Goal: Transaction & Acquisition: Purchase product/service

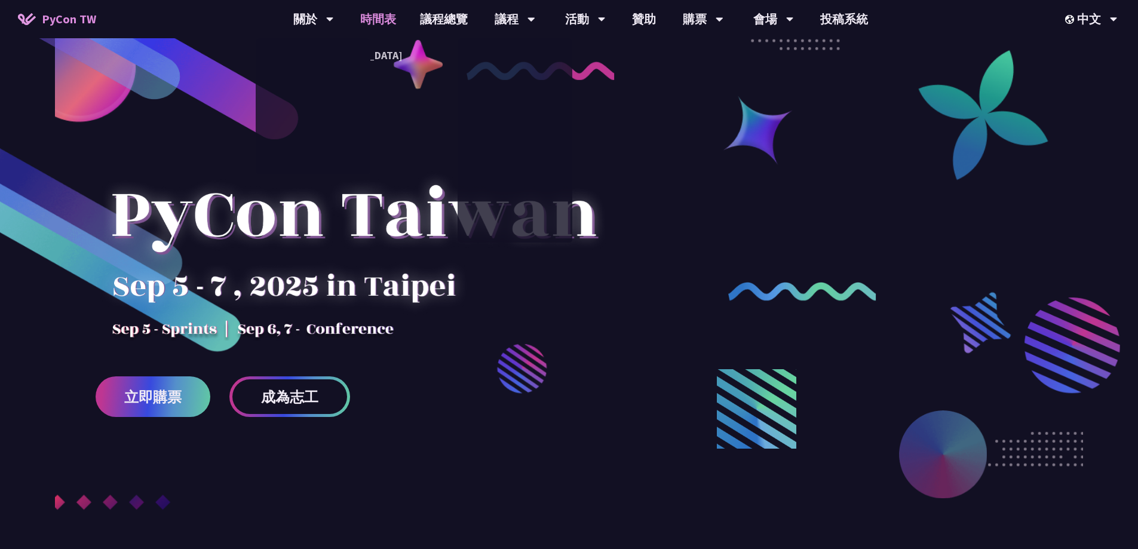
click at [364, 16] on link "時間表" at bounding box center [378, 19] width 60 height 38
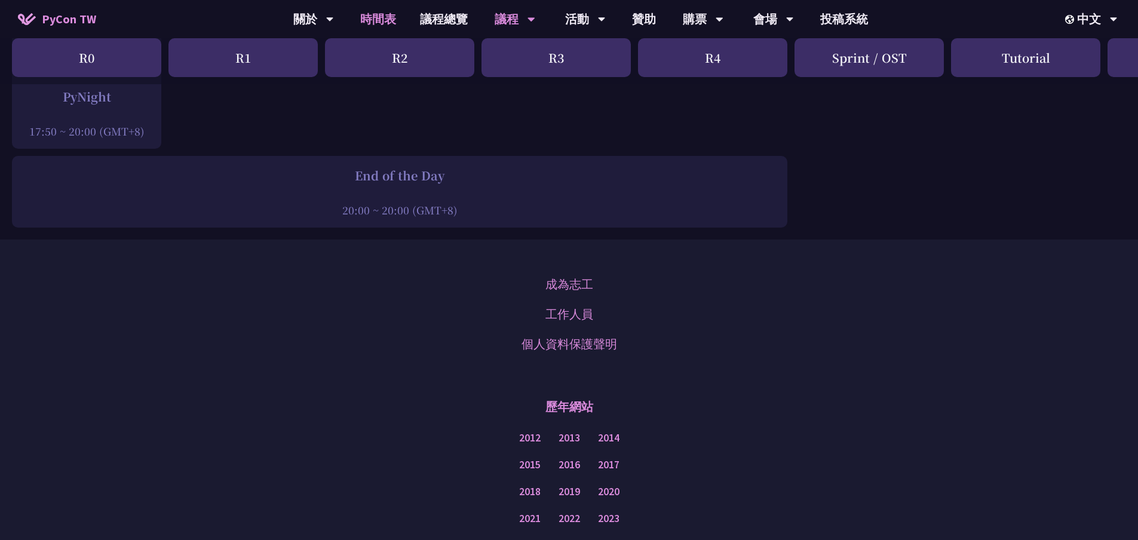
scroll to position [1911, 0]
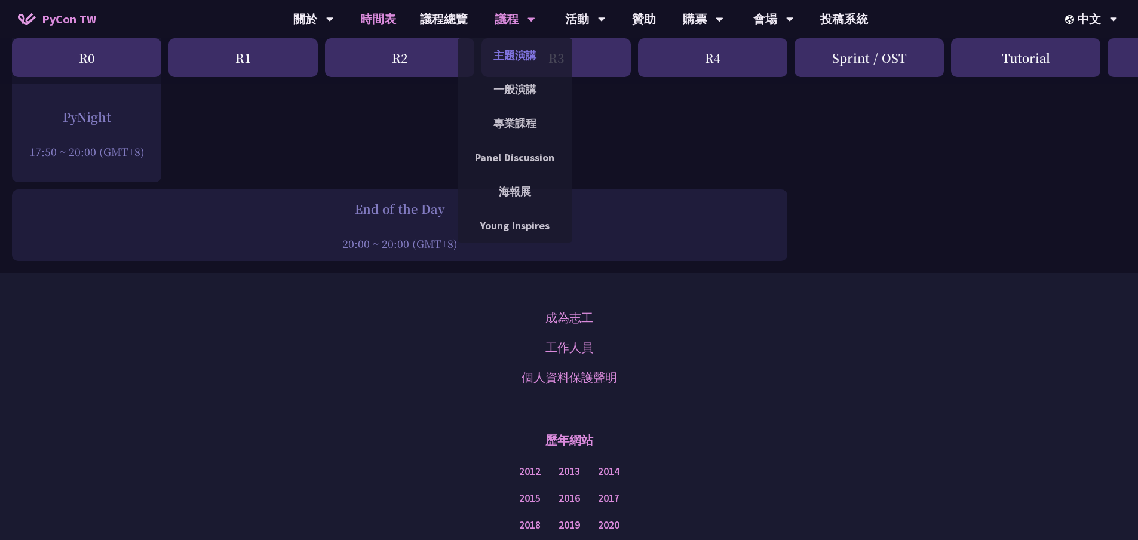
click at [505, 60] on link "主題演講" at bounding box center [514, 55] width 115 height 28
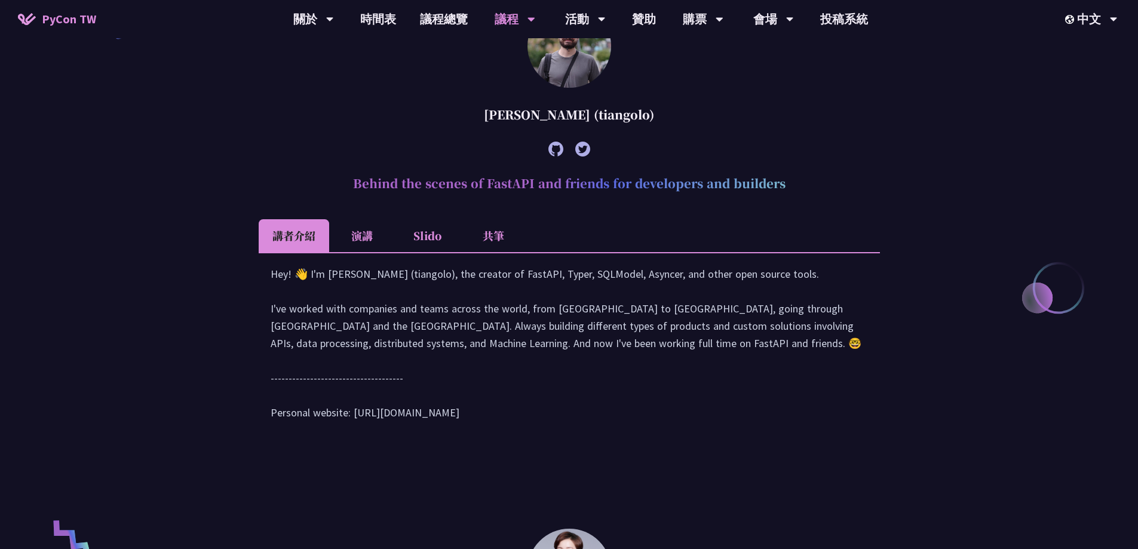
scroll to position [478, 0]
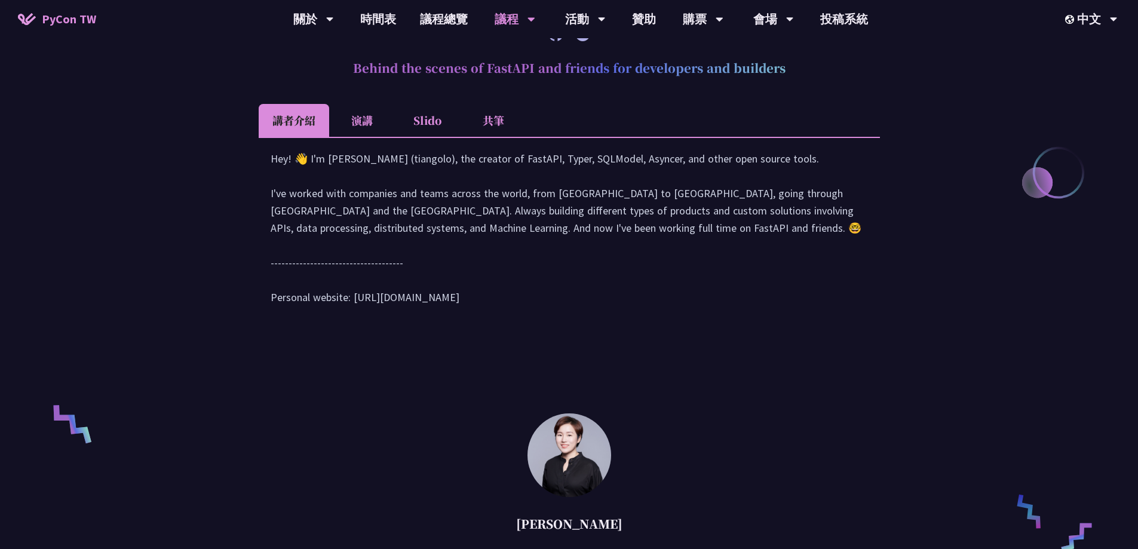
click at [342, 105] on li "演講" at bounding box center [362, 120] width 66 height 33
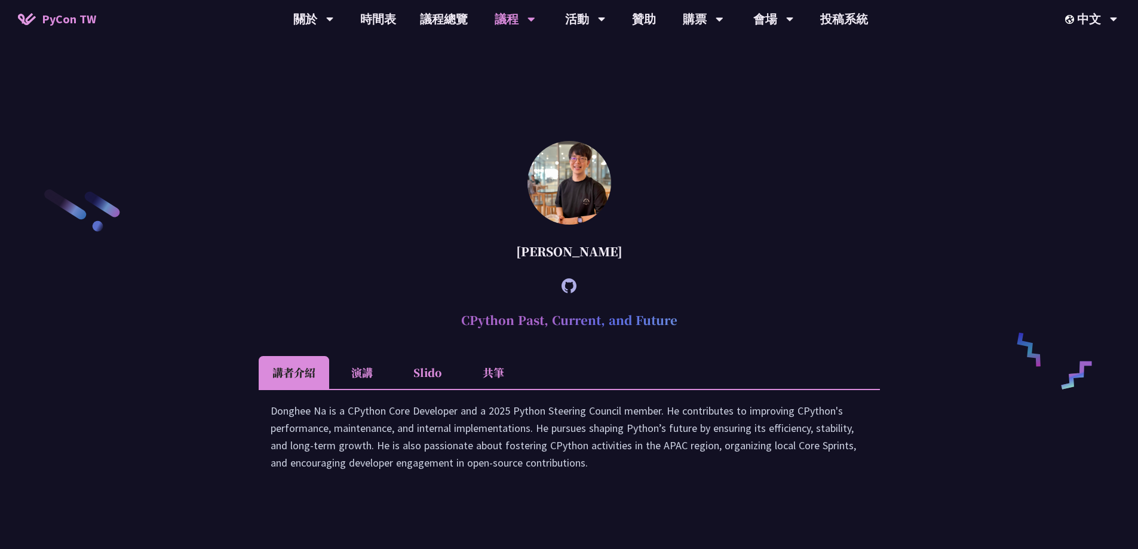
scroll to position [1732, 0]
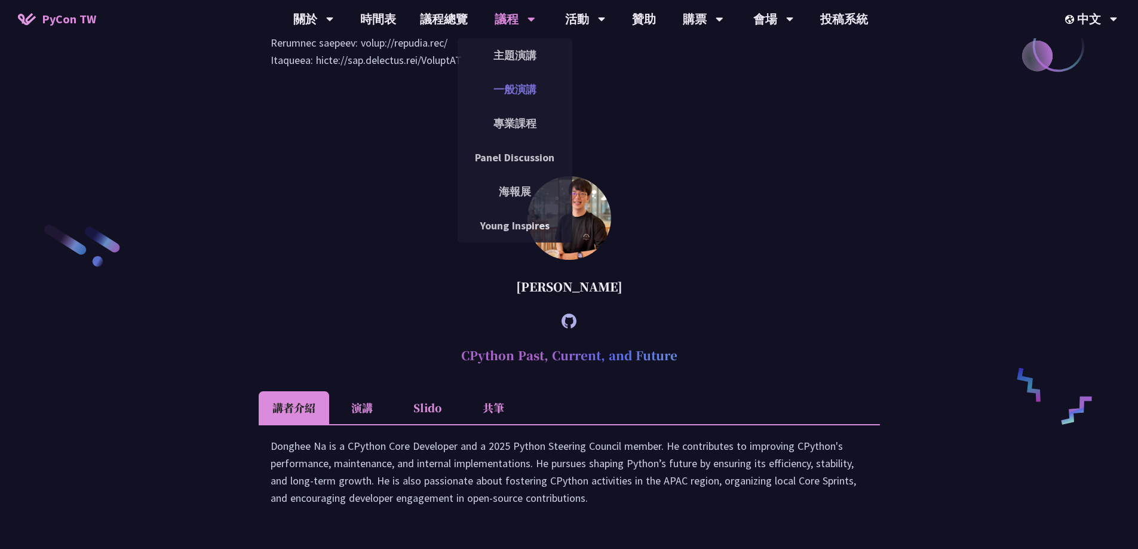
click at [527, 87] on link "一般演講" at bounding box center [514, 89] width 115 height 28
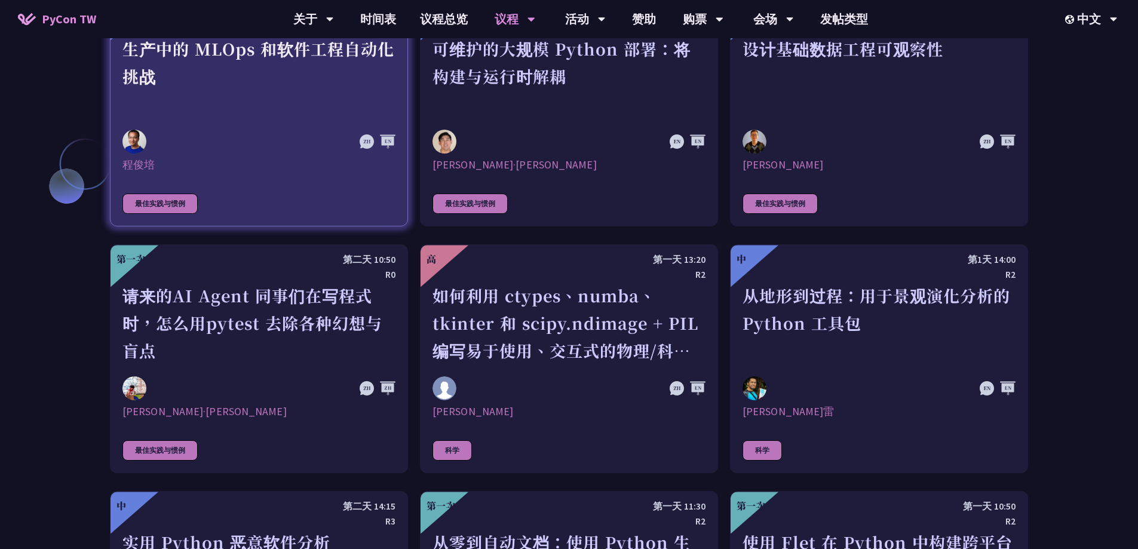
scroll to position [3162, 0]
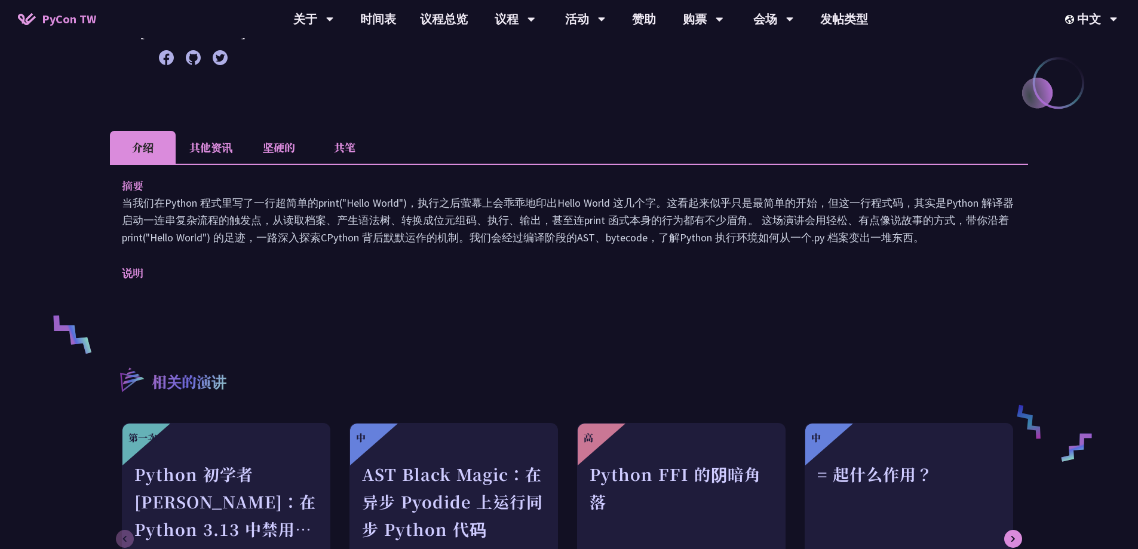
scroll to position [239, 0]
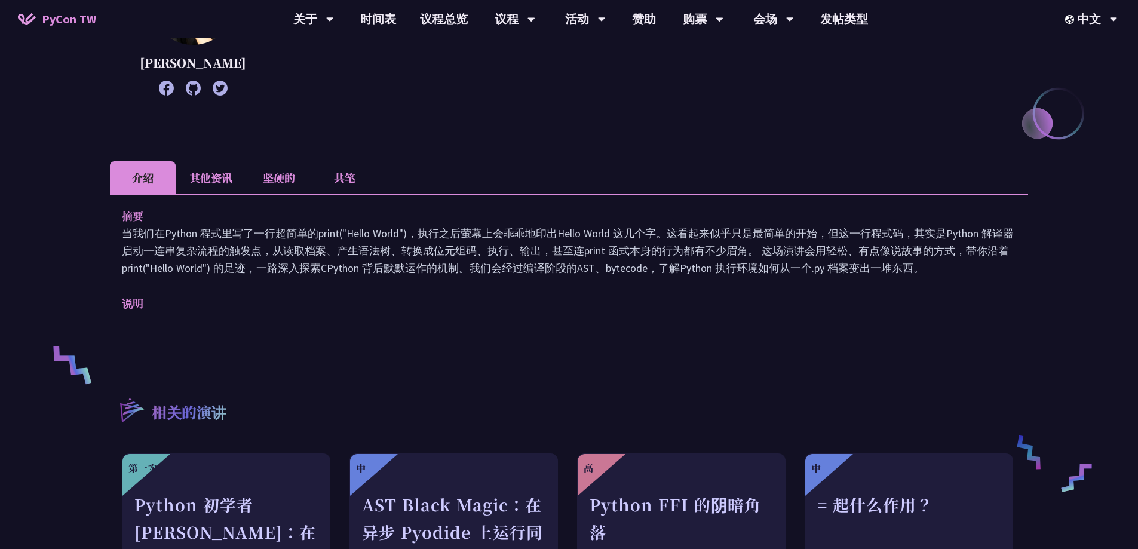
click at [222, 174] on font "其他资讯" at bounding box center [210, 178] width 43 height 16
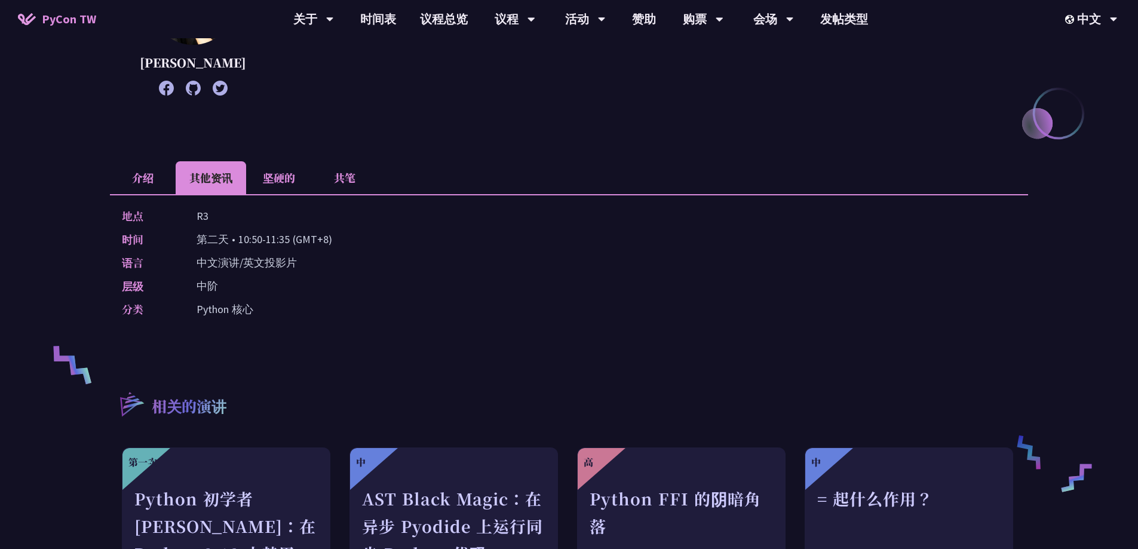
click at [271, 170] on font "坚硬的" at bounding box center [279, 178] width 32 height 16
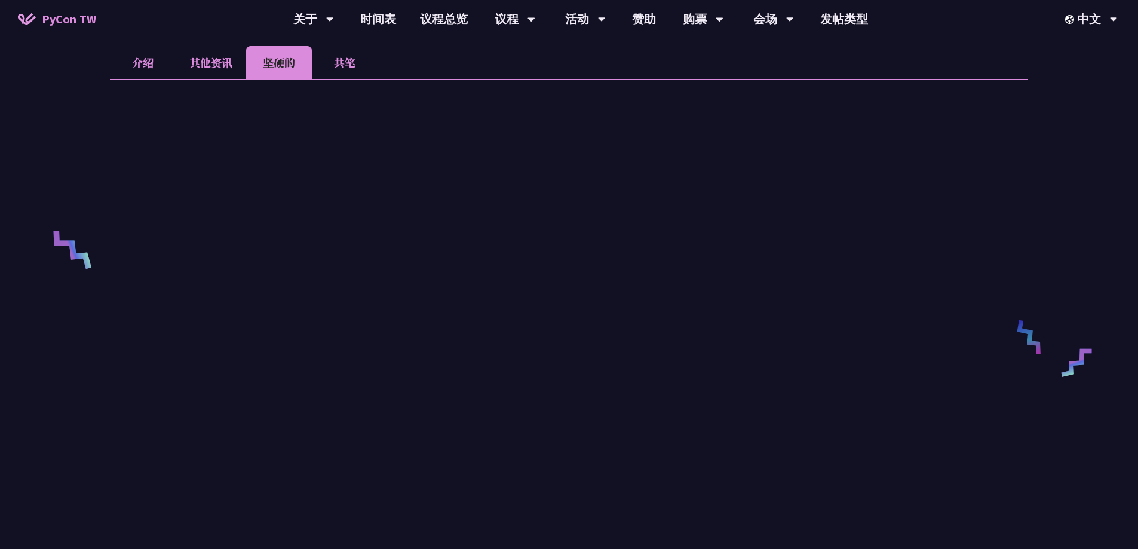
scroll to position [358, 0]
click at [352, 63] on font "共笔" at bounding box center [344, 58] width 21 height 16
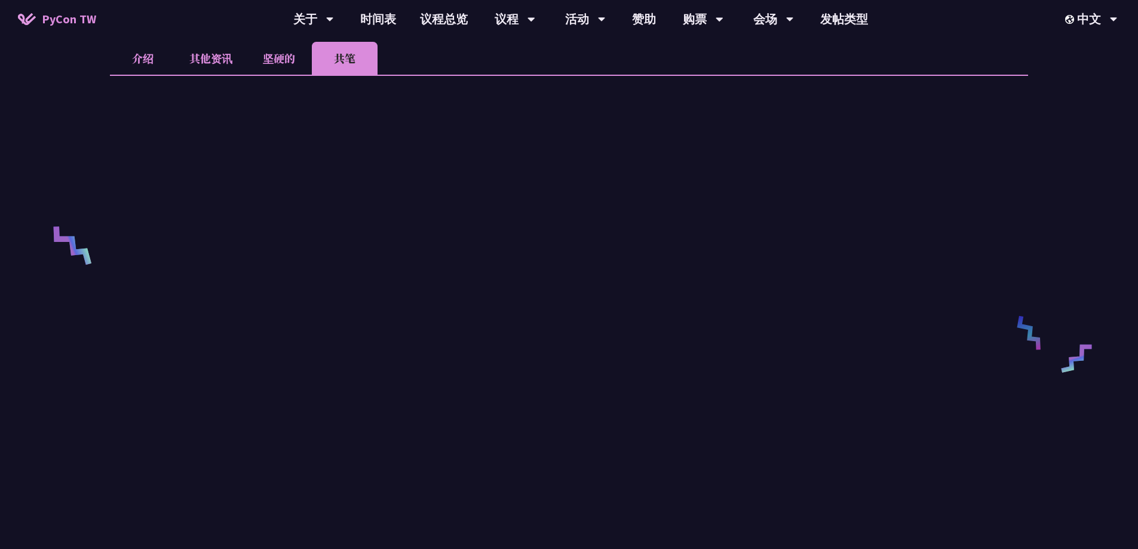
click at [294, 66] on li "坚硬的" at bounding box center [279, 58] width 66 height 33
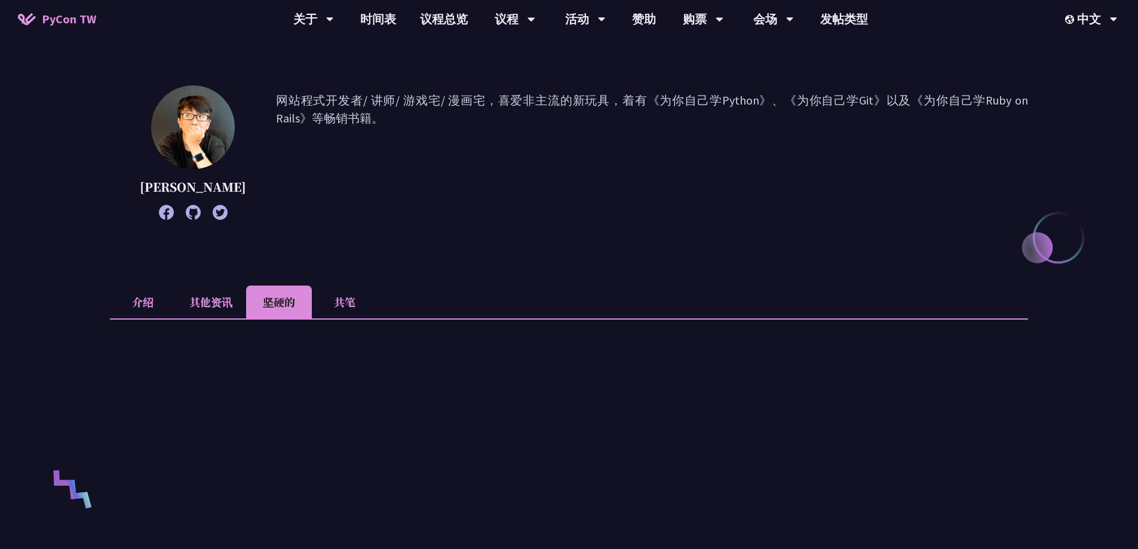
scroll to position [60, 0]
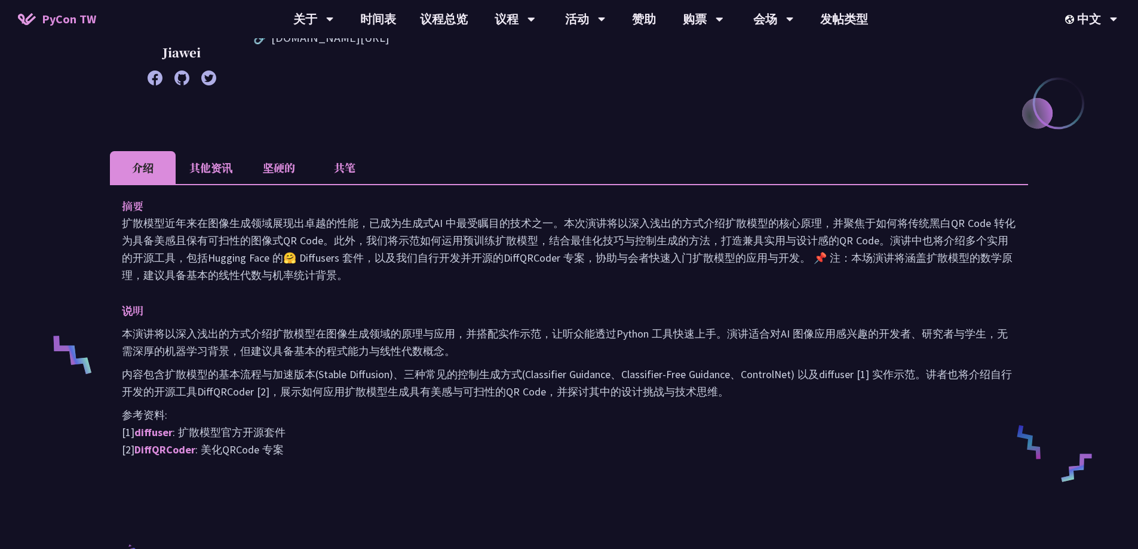
scroll to position [239, 0]
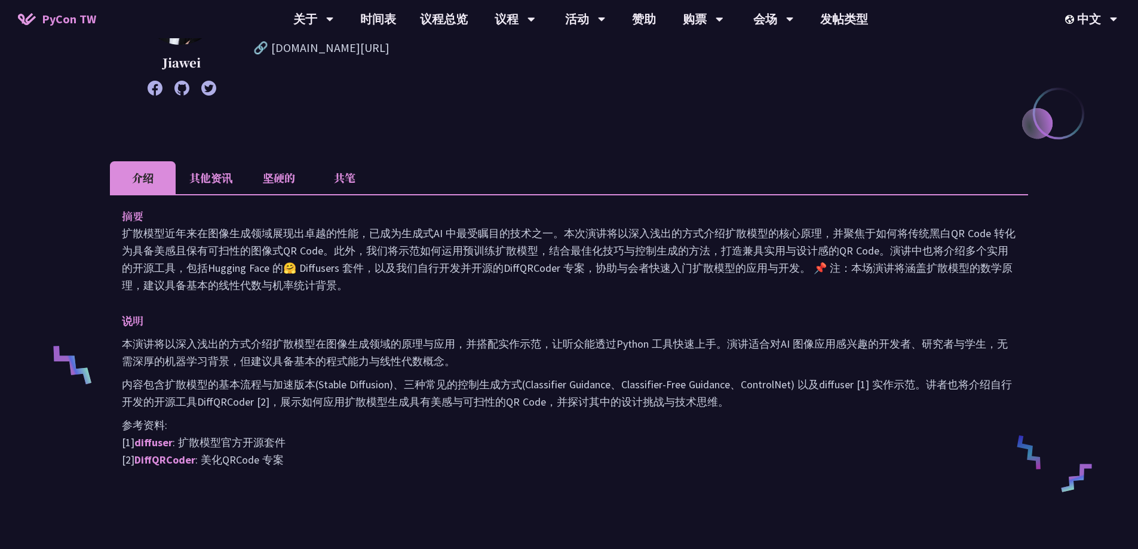
click at [225, 169] on li "其他资讯" at bounding box center [211, 177] width 70 height 33
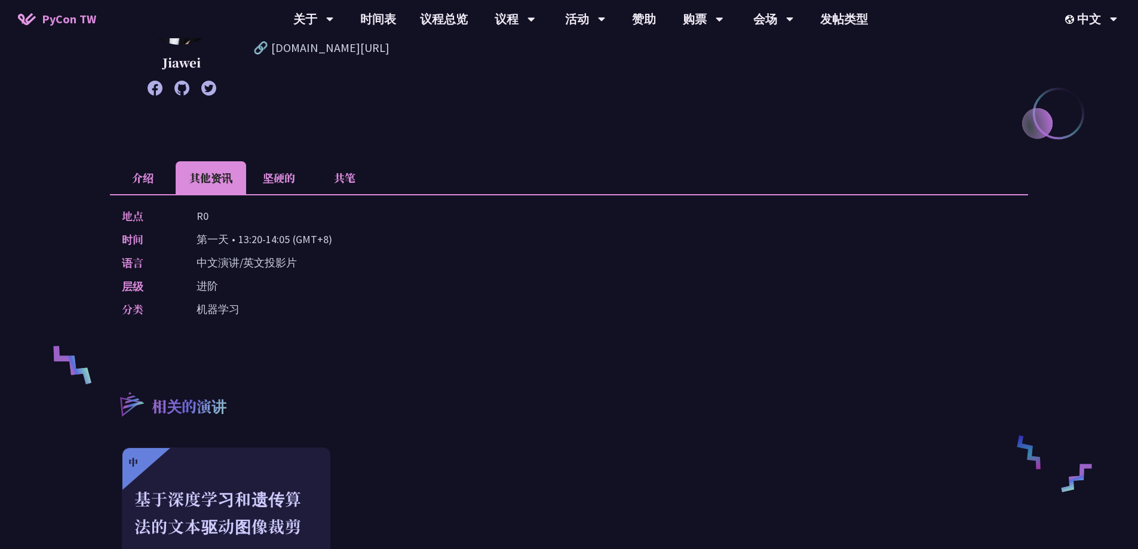
click at [267, 180] on font "坚硬的" at bounding box center [279, 178] width 32 height 16
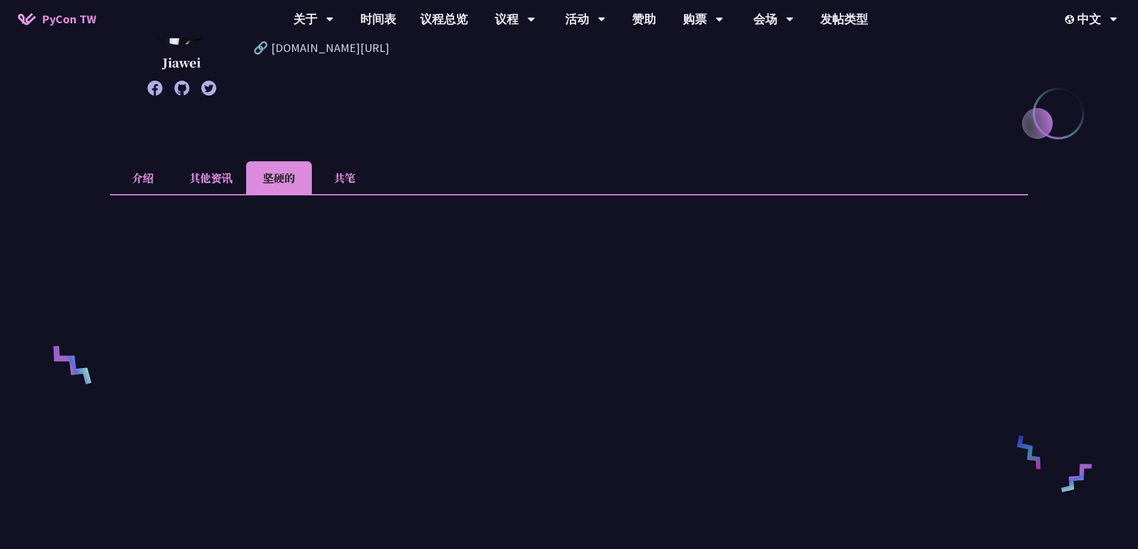
click at [328, 180] on li "共笔" at bounding box center [345, 177] width 66 height 33
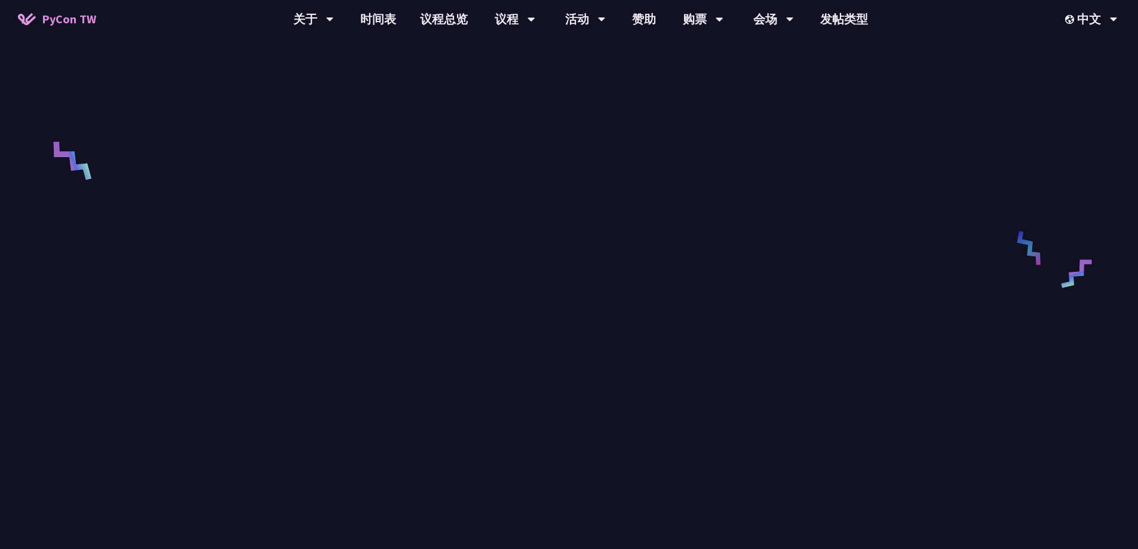
scroll to position [478, 0]
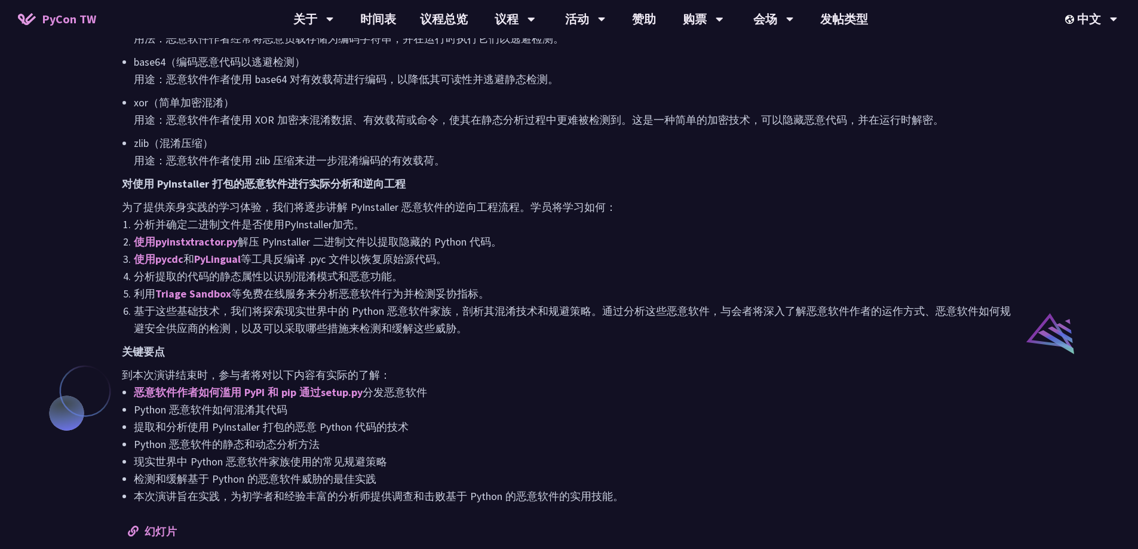
scroll to position [776, 0]
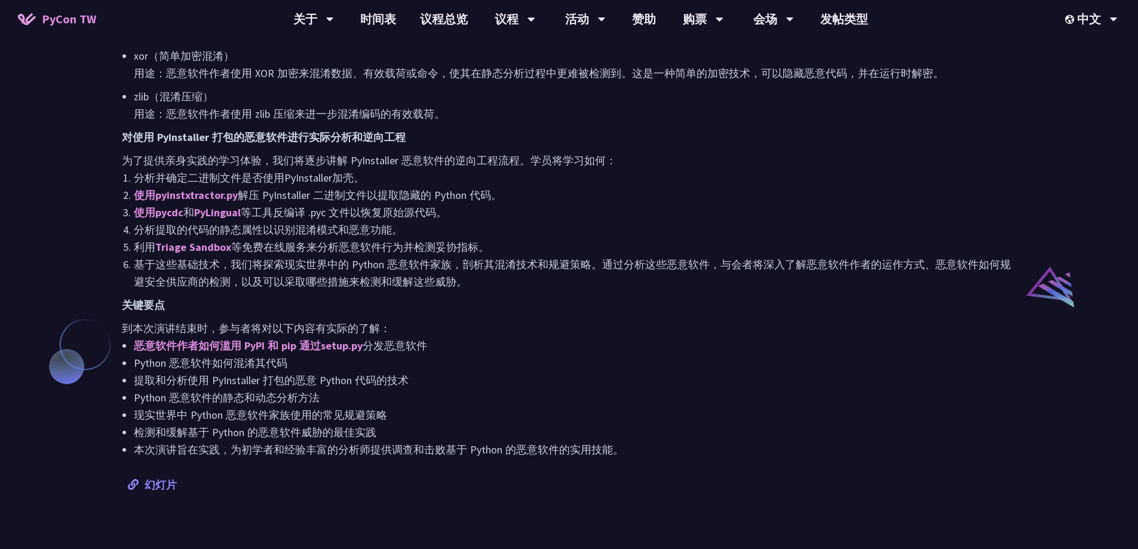
click at [169, 487] on font "幻灯片" at bounding box center [161, 485] width 32 height 14
click at [679, 79] on link "财政补贴" at bounding box center [703, 89] width 115 height 28
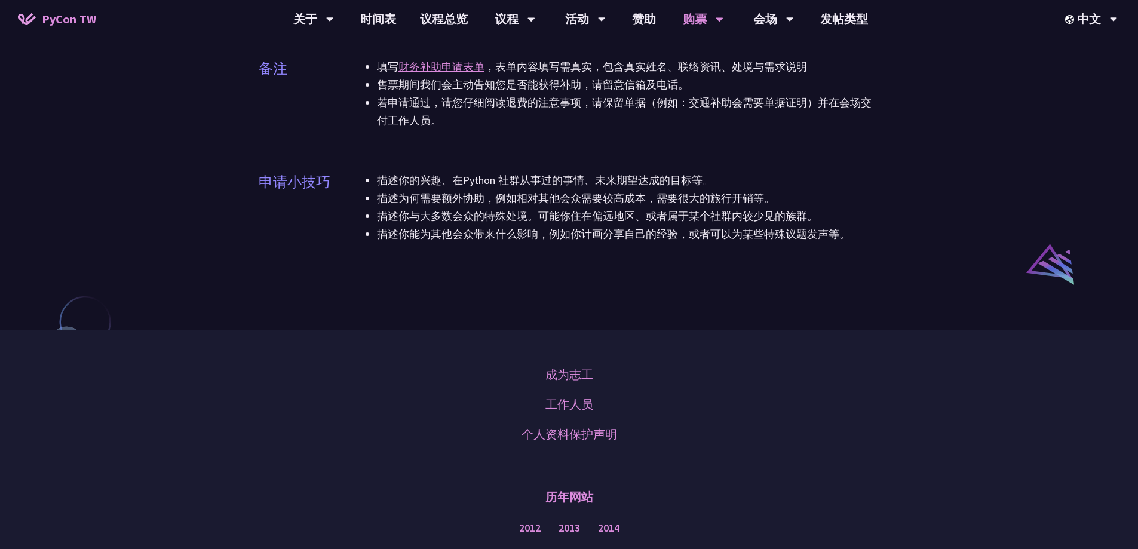
scroll to position [597, 0]
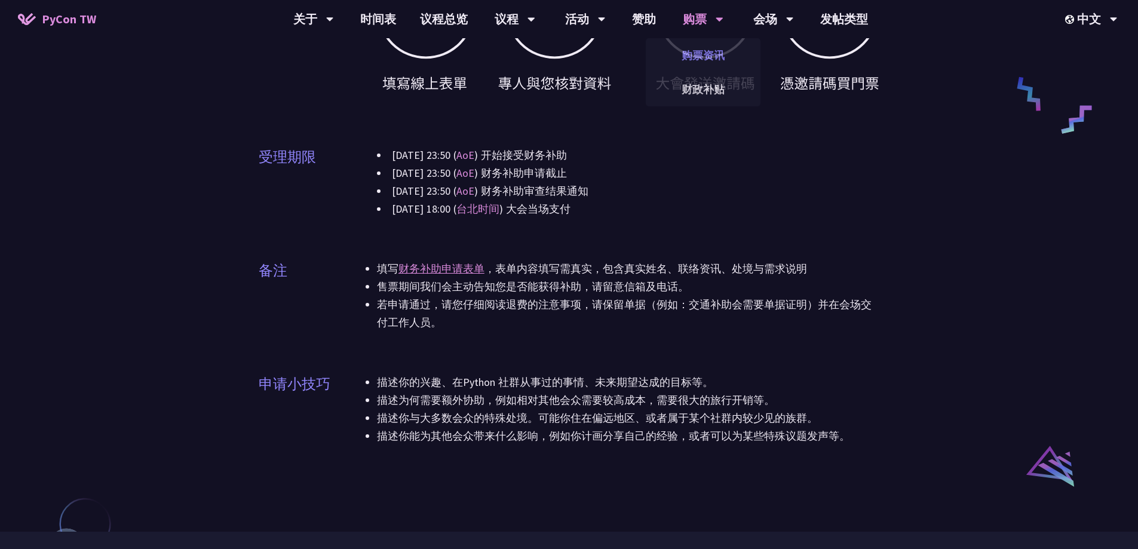
click at [720, 57] on font "购票资讯" at bounding box center [702, 55] width 43 height 14
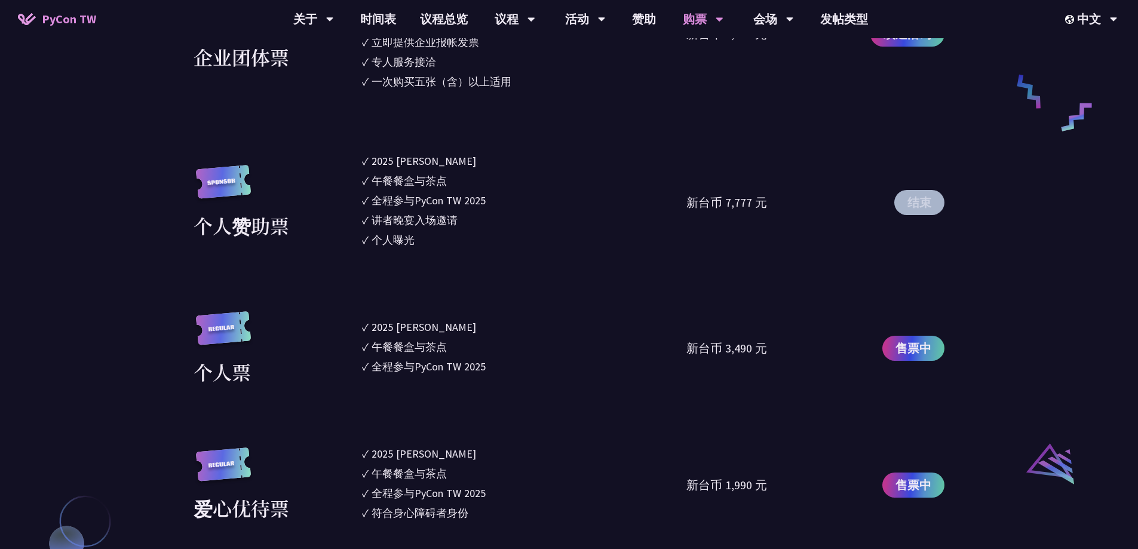
scroll to position [956, 0]
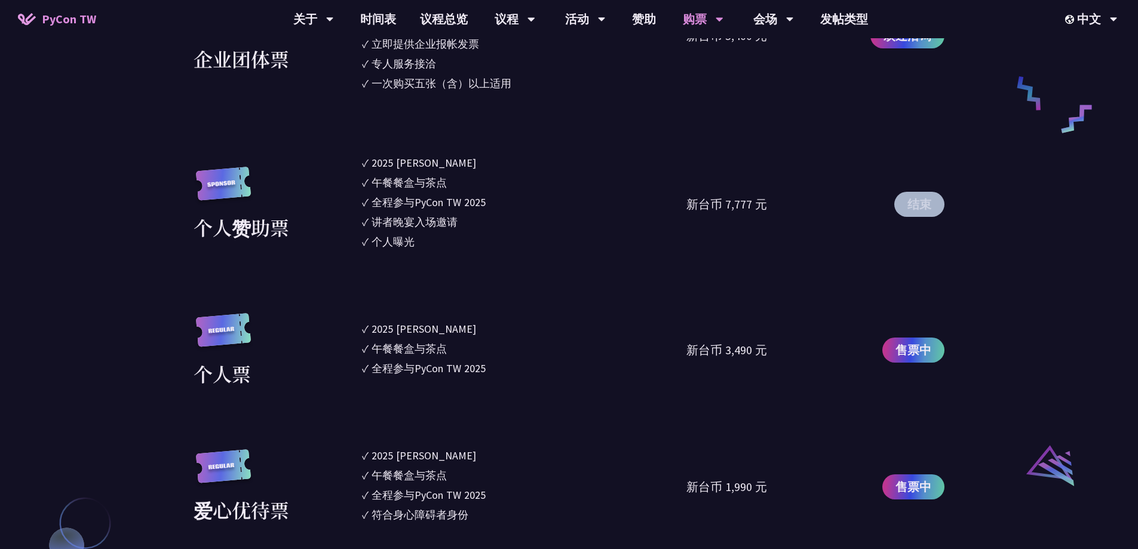
drag, startPoint x: 765, startPoint y: 199, endPoint x: 683, endPoint y: 199, distance: 81.8
click at [683, 199] on div "个人赞助票 ✓ 2025 [PERSON_NAME]✓ 午餐餐盒与茶点 ✓ 全程参与PyCon TW 2025 ✓ 讲者晚宴入场邀请 ✓ 个人曝光 新台币 7…" at bounding box center [568, 204] width 751 height 99
click at [709, 155] on div "新台币 7,777 元" at bounding box center [767, 204] width 162 height 99
drag, startPoint x: 690, startPoint y: 196, endPoint x: 769, endPoint y: 204, distance: 78.6
click at [769, 204] on div "新台币 7,777 元" at bounding box center [767, 204] width 162 height 99
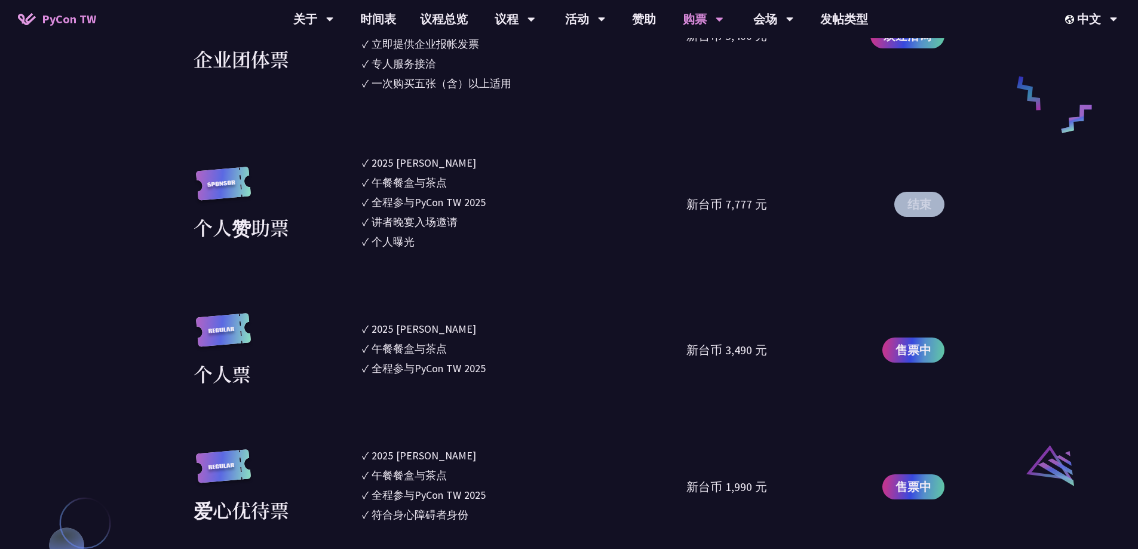
copy font "新台币 7,777 元"
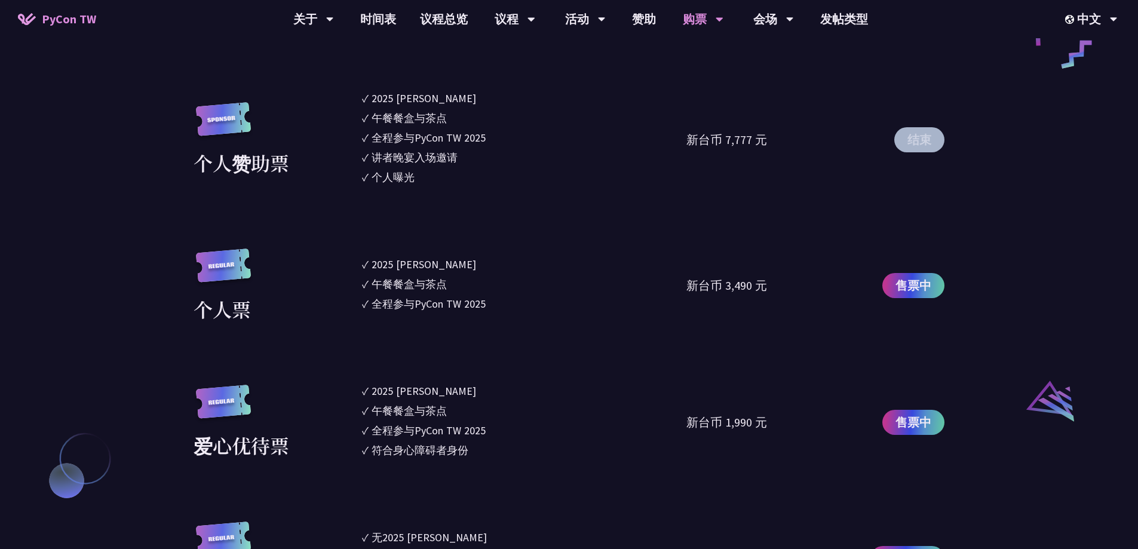
scroll to position [1015, 0]
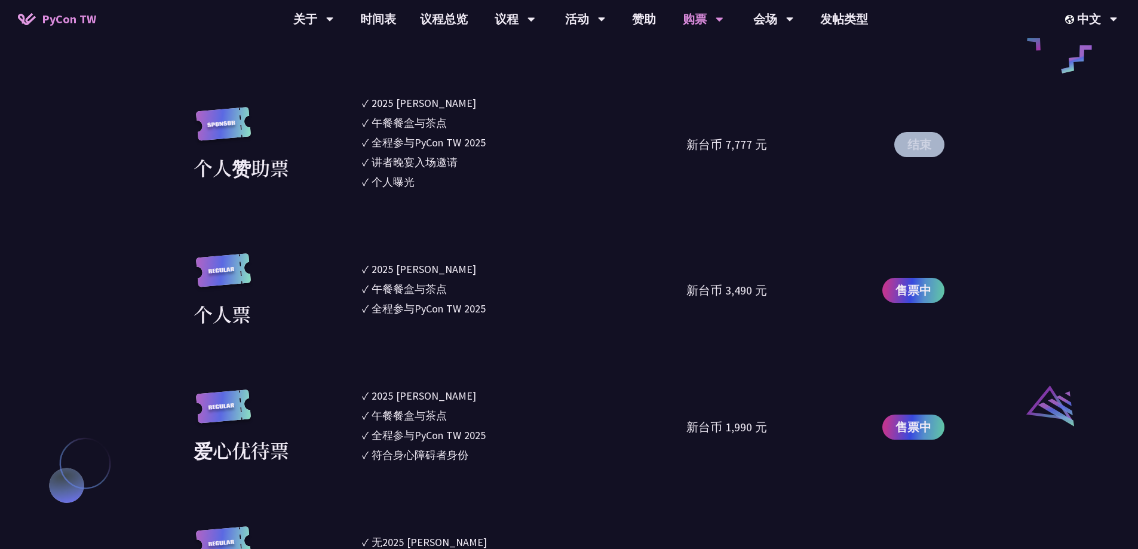
drag, startPoint x: 687, startPoint y: 287, endPoint x: 769, endPoint y: 289, distance: 82.4
click at [769, 289] on div "新台币 3,490 元" at bounding box center [767, 290] width 162 height 75
copy font "新台币 3,490 元"
click at [742, 250] on section "企业票 ✓ 2025 [PERSON_NAME]✓ 午餐餐盒与茶点 ✓ 全程参与PyCon TW 2025 ✓ 活动结束后一周提供企业报帐发票 新台币 6,0…" at bounding box center [568, 189] width 751 height 822
click at [745, 141] on font "新台币 7,777 元" at bounding box center [726, 144] width 81 height 15
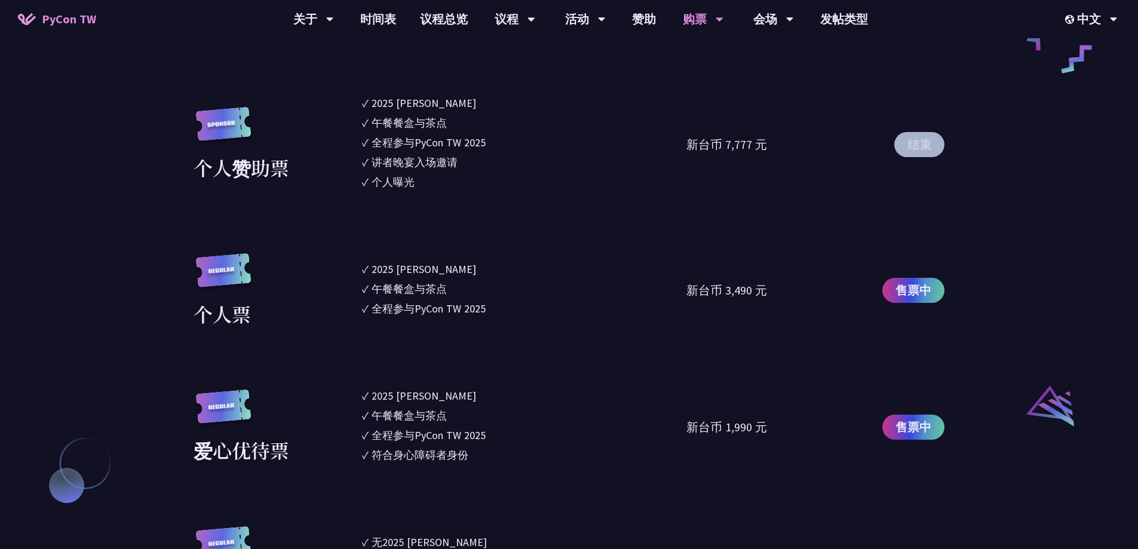
drag, startPoint x: 755, startPoint y: 145, endPoint x: 718, endPoint y: 145, distance: 37.0
click at [718, 145] on font "新台币 7,777 元" at bounding box center [726, 144] width 81 height 15
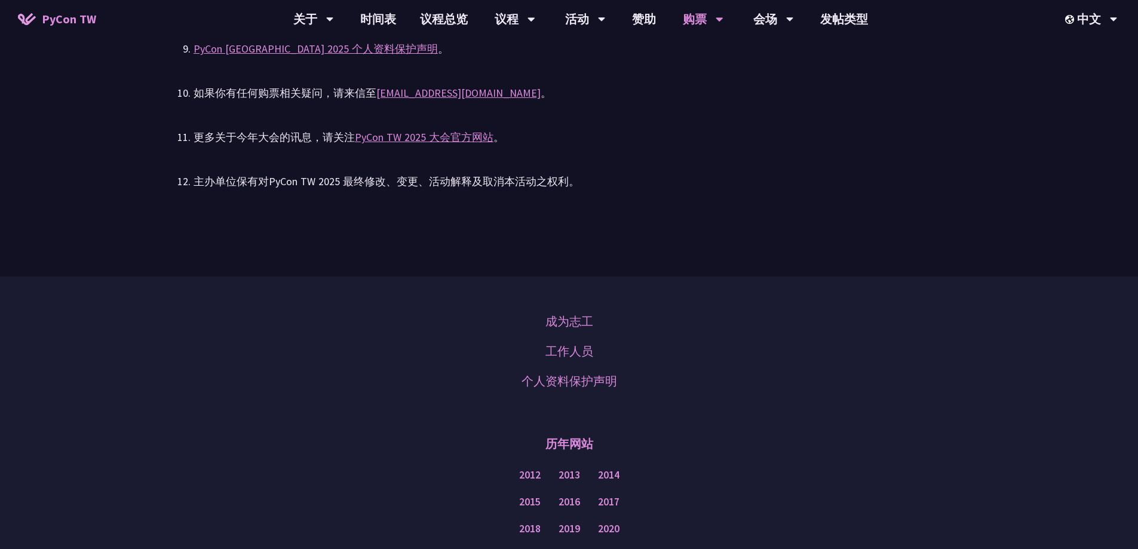
scroll to position [2568, 0]
click at [594, 78] on link "闪电秀" at bounding box center [584, 89] width 115 height 28
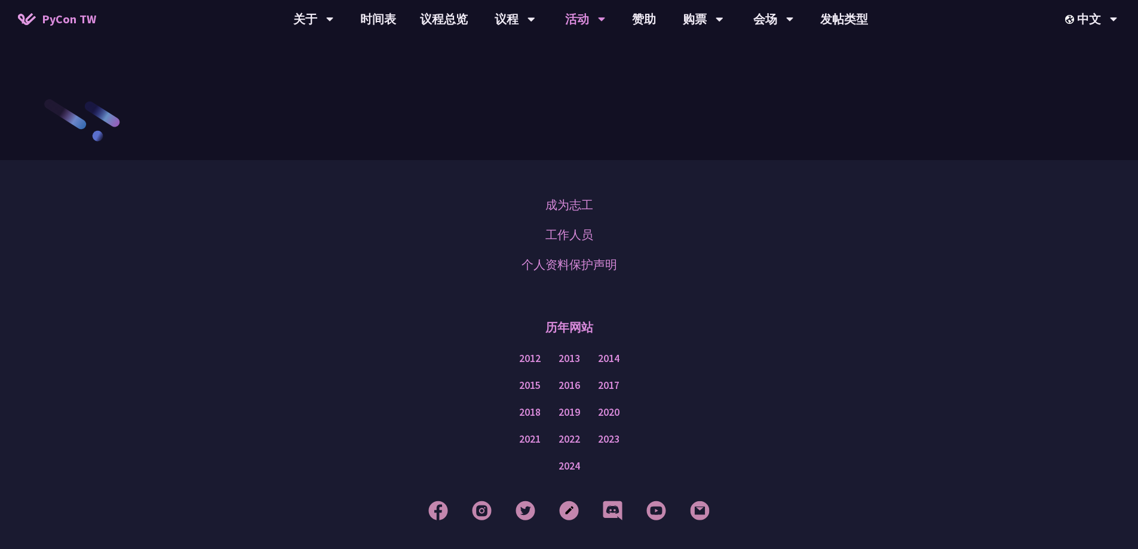
scroll to position [1495, 0]
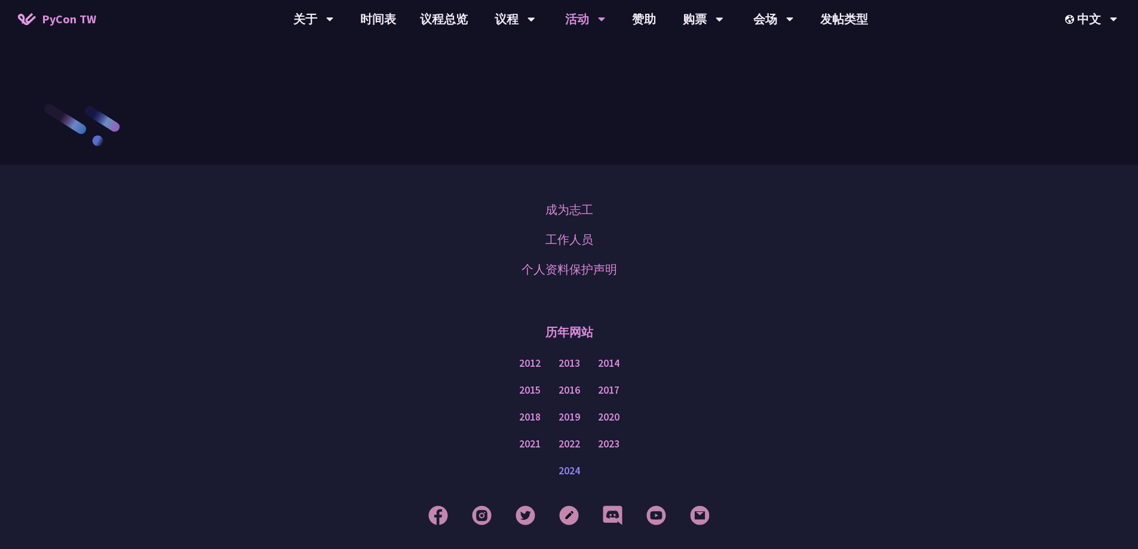
click at [570, 475] on font "2024" at bounding box center [568, 470] width 21 height 13
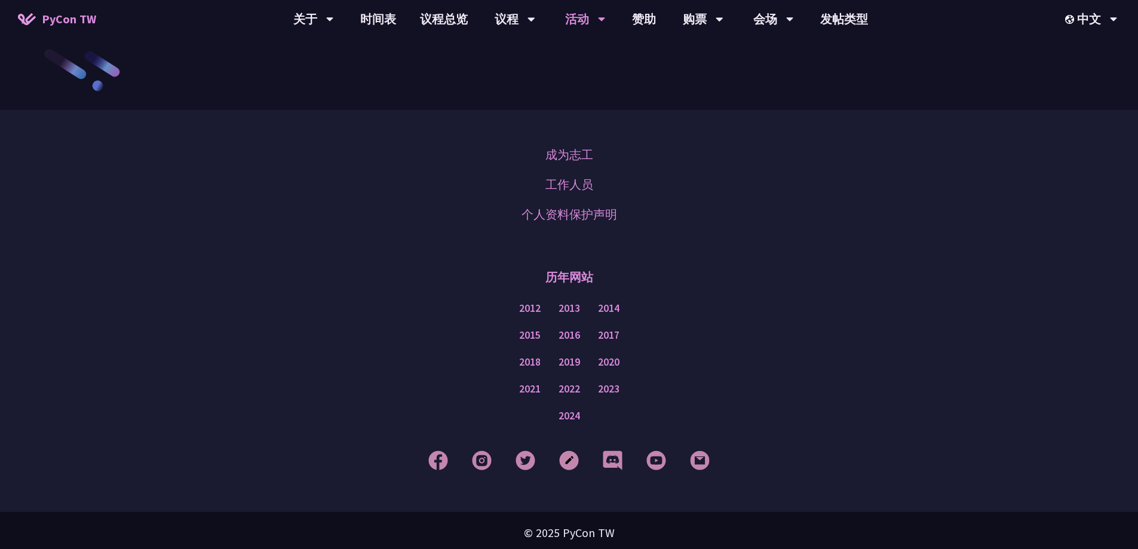
scroll to position [1555, 0]
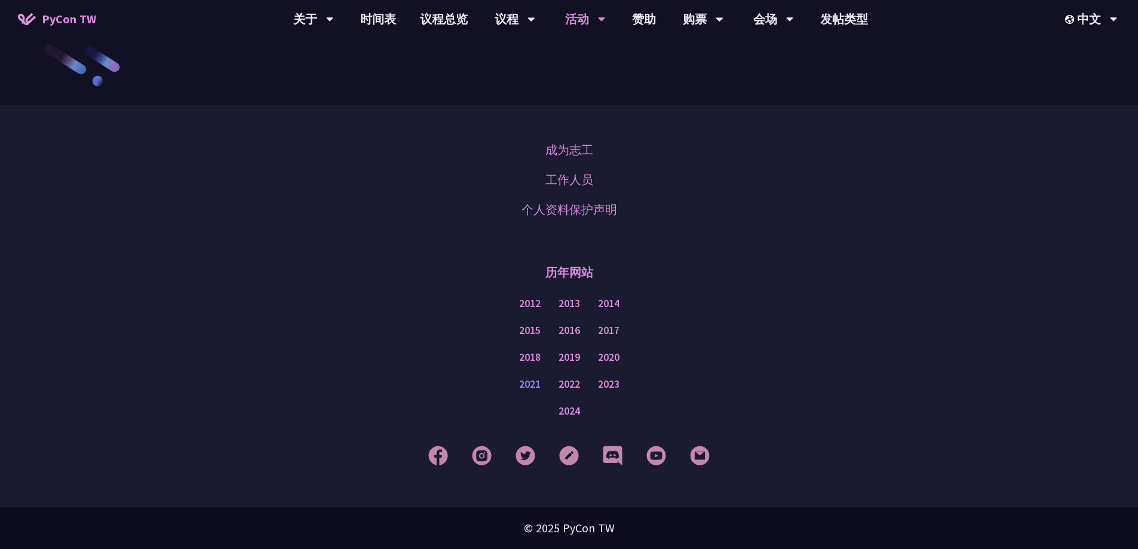
click at [535, 383] on font "2021" at bounding box center [529, 383] width 21 height 13
